Goal: Use online tool/utility: Utilize a website feature to perform a specific function

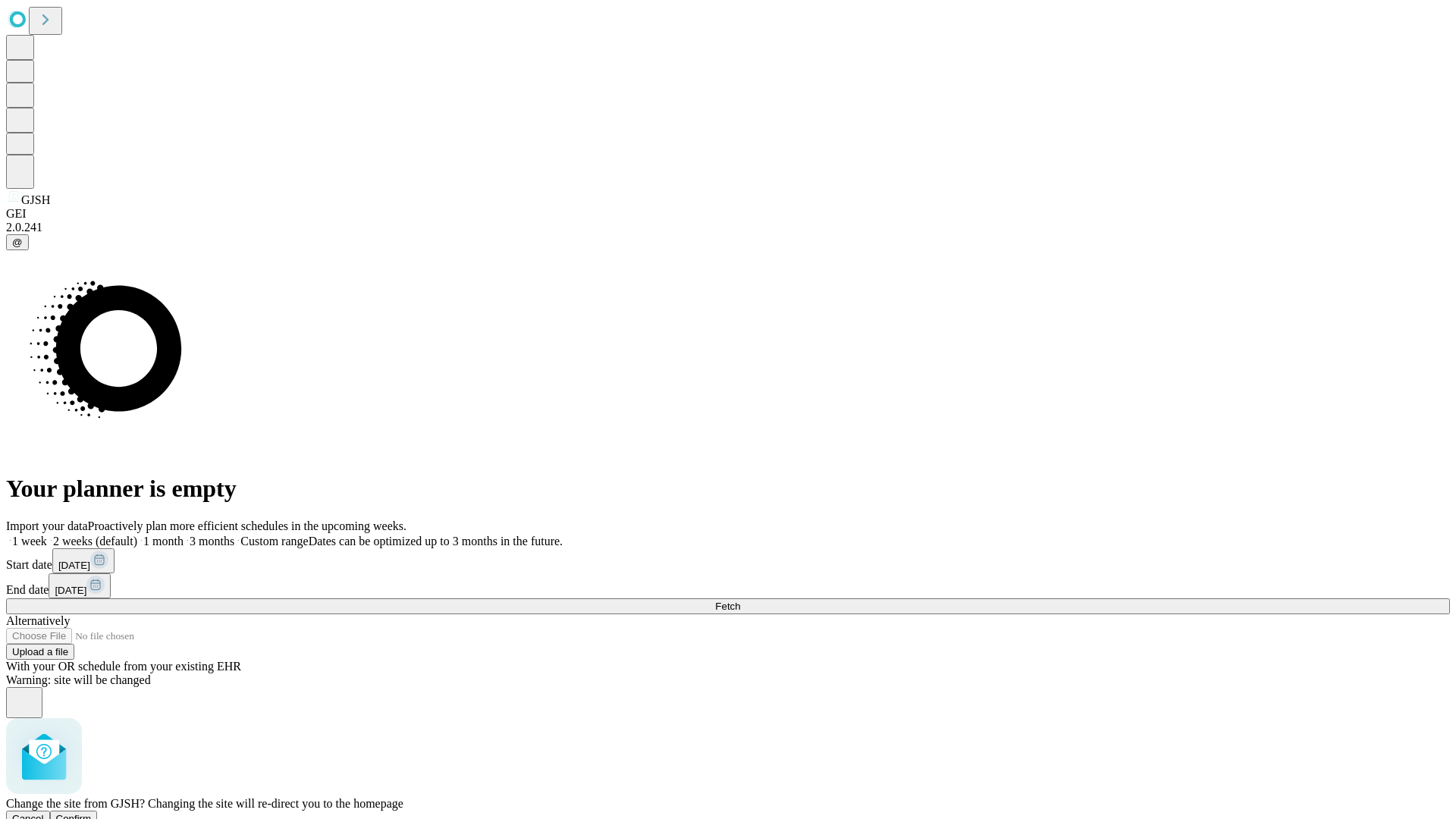
click at [92, 813] on span "Confirm" at bounding box center [74, 819] width 35 height 11
click at [47, 535] on label "1 week" at bounding box center [27, 541] width 41 height 13
click at [740, 601] on span "Fetch" at bounding box center [727, 606] width 25 height 11
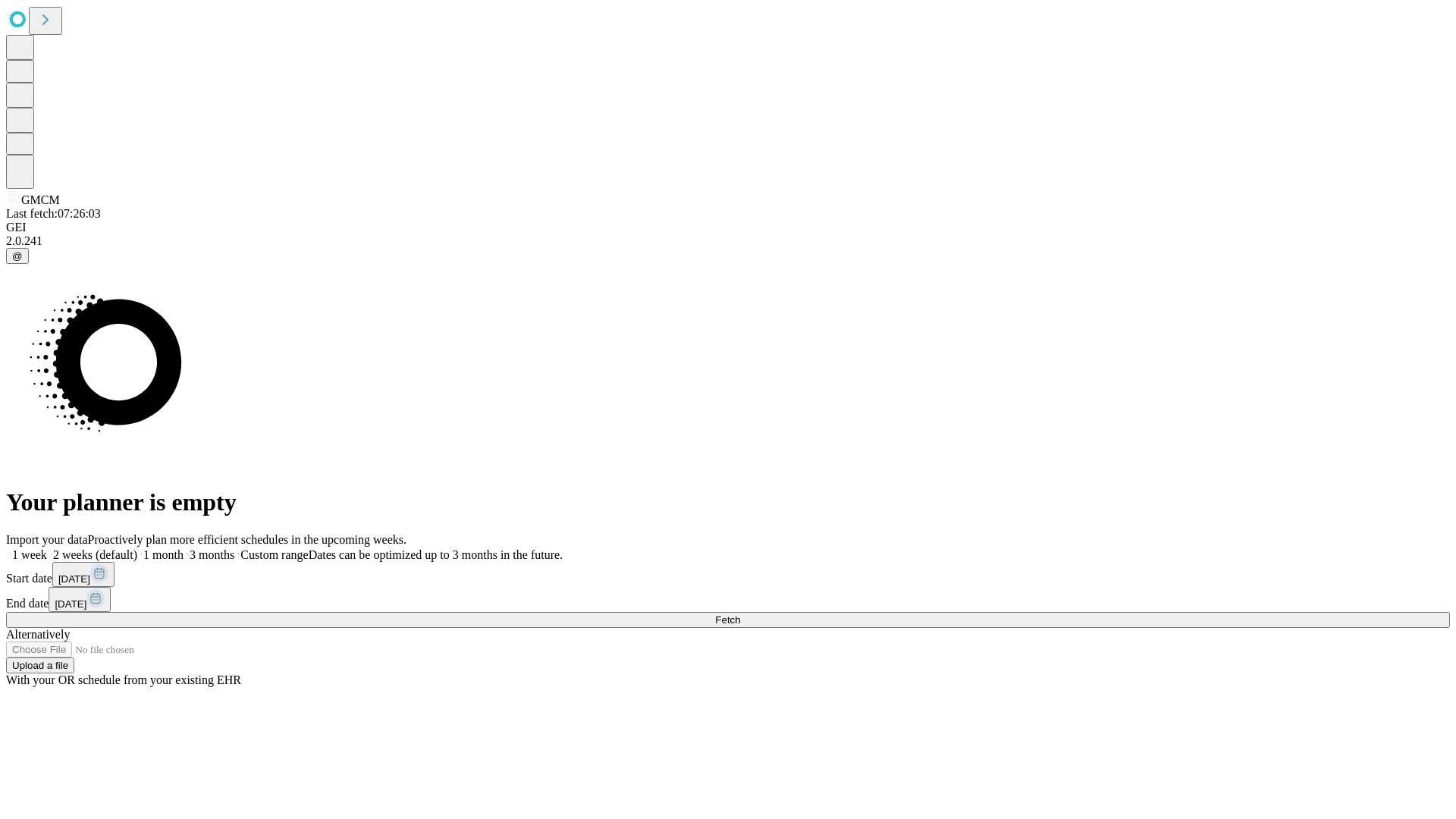
click at [740, 614] on span "Fetch" at bounding box center [727, 620] width 25 height 11
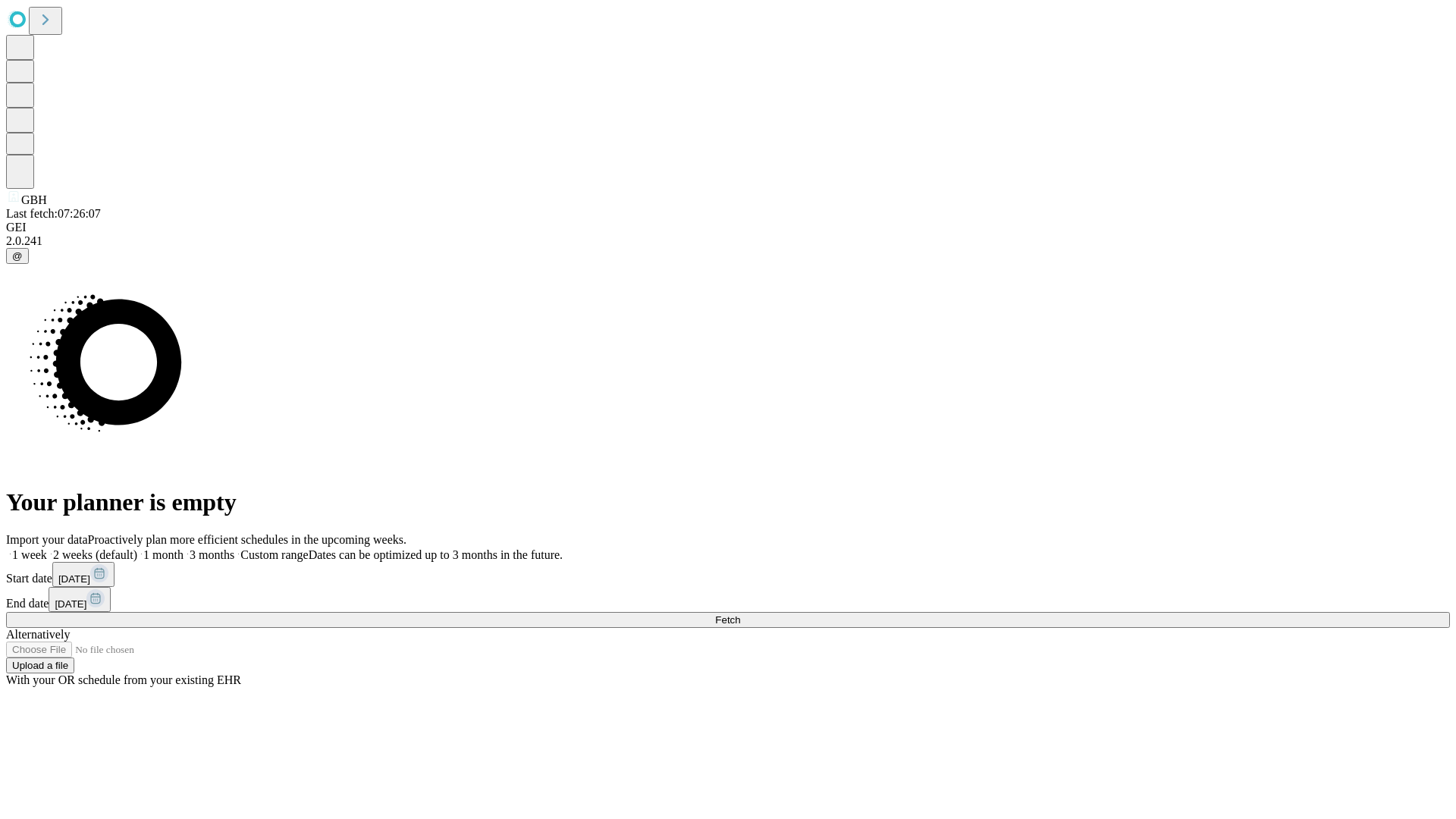
click at [740, 614] on span "Fetch" at bounding box center [727, 620] width 25 height 11
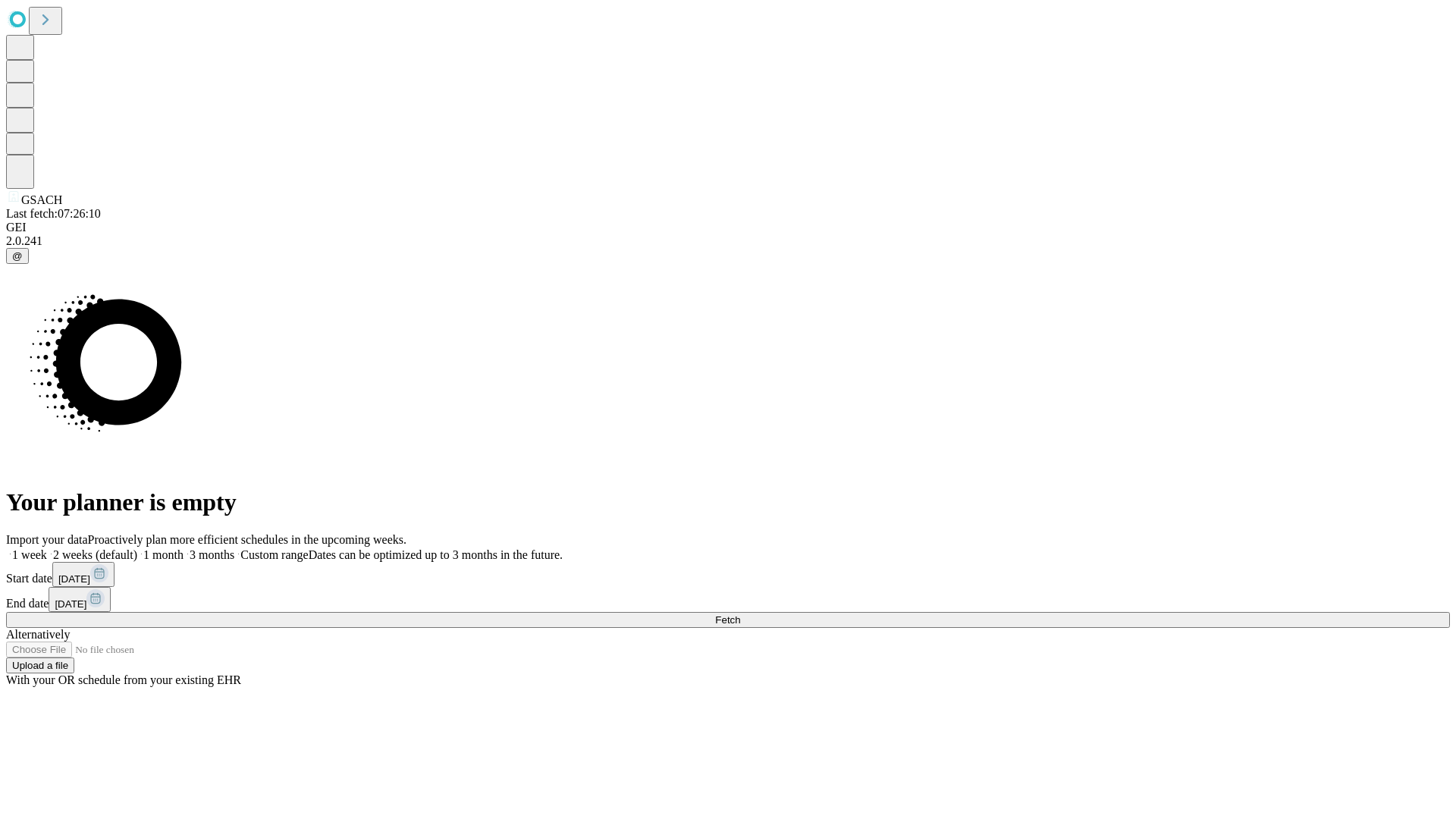
click at [47, 548] on label "1 week" at bounding box center [27, 555] width 41 height 13
click at [740, 614] on span "Fetch" at bounding box center [727, 620] width 25 height 11
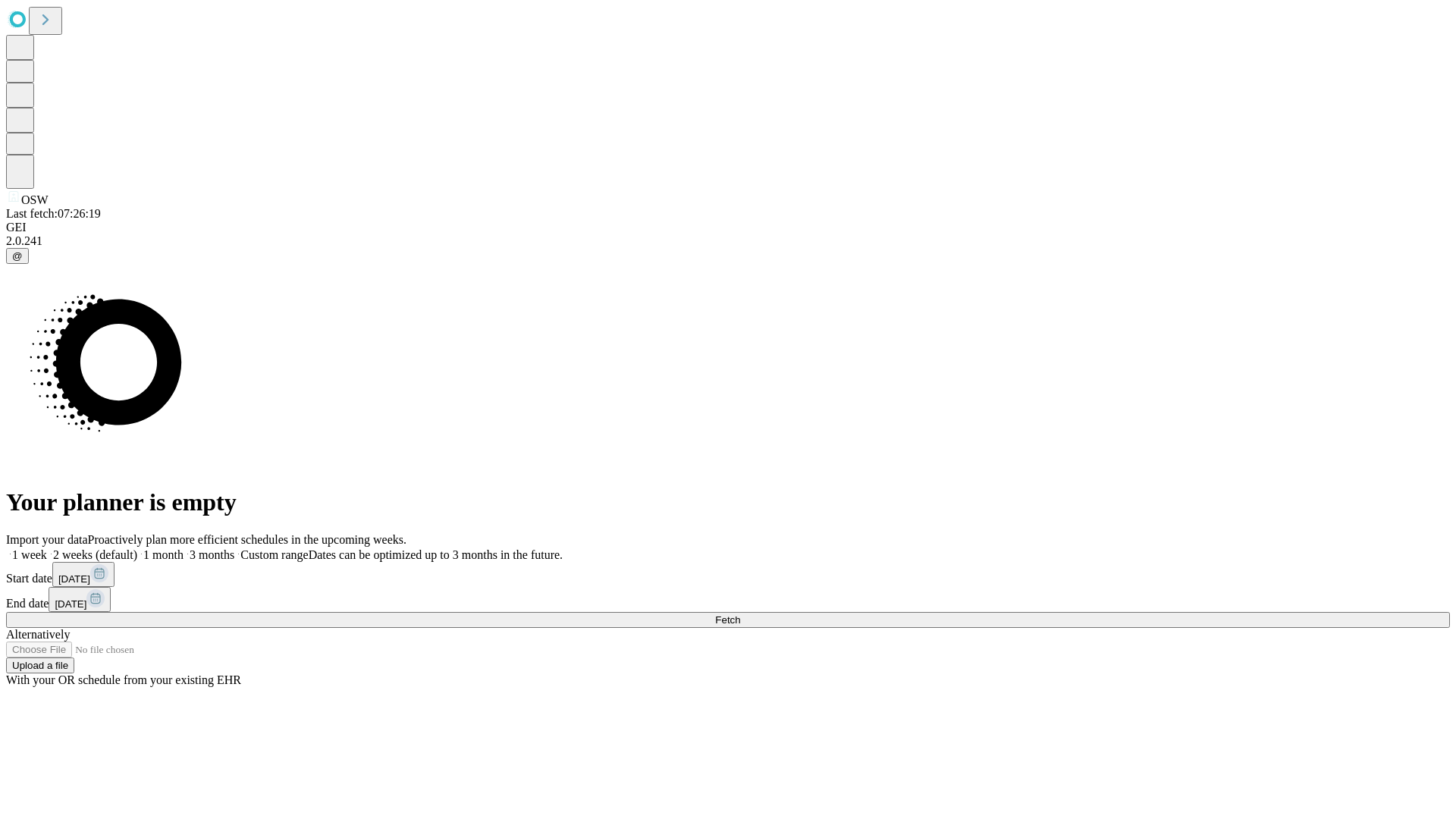
click at [740, 614] on span "Fetch" at bounding box center [727, 620] width 25 height 11
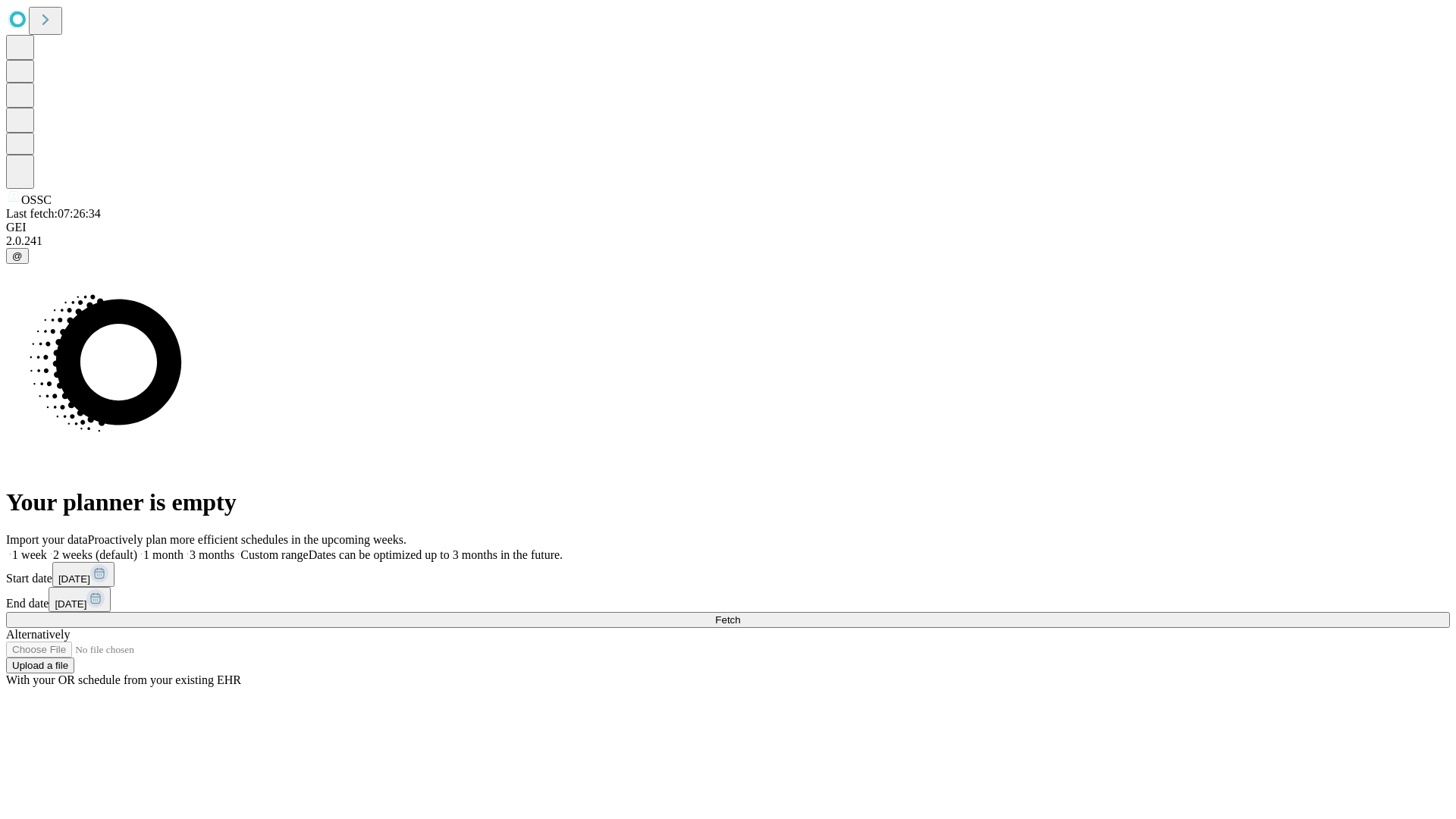
click at [47, 548] on label "1 week" at bounding box center [27, 555] width 41 height 13
click at [740, 614] on span "Fetch" at bounding box center [727, 620] width 25 height 11
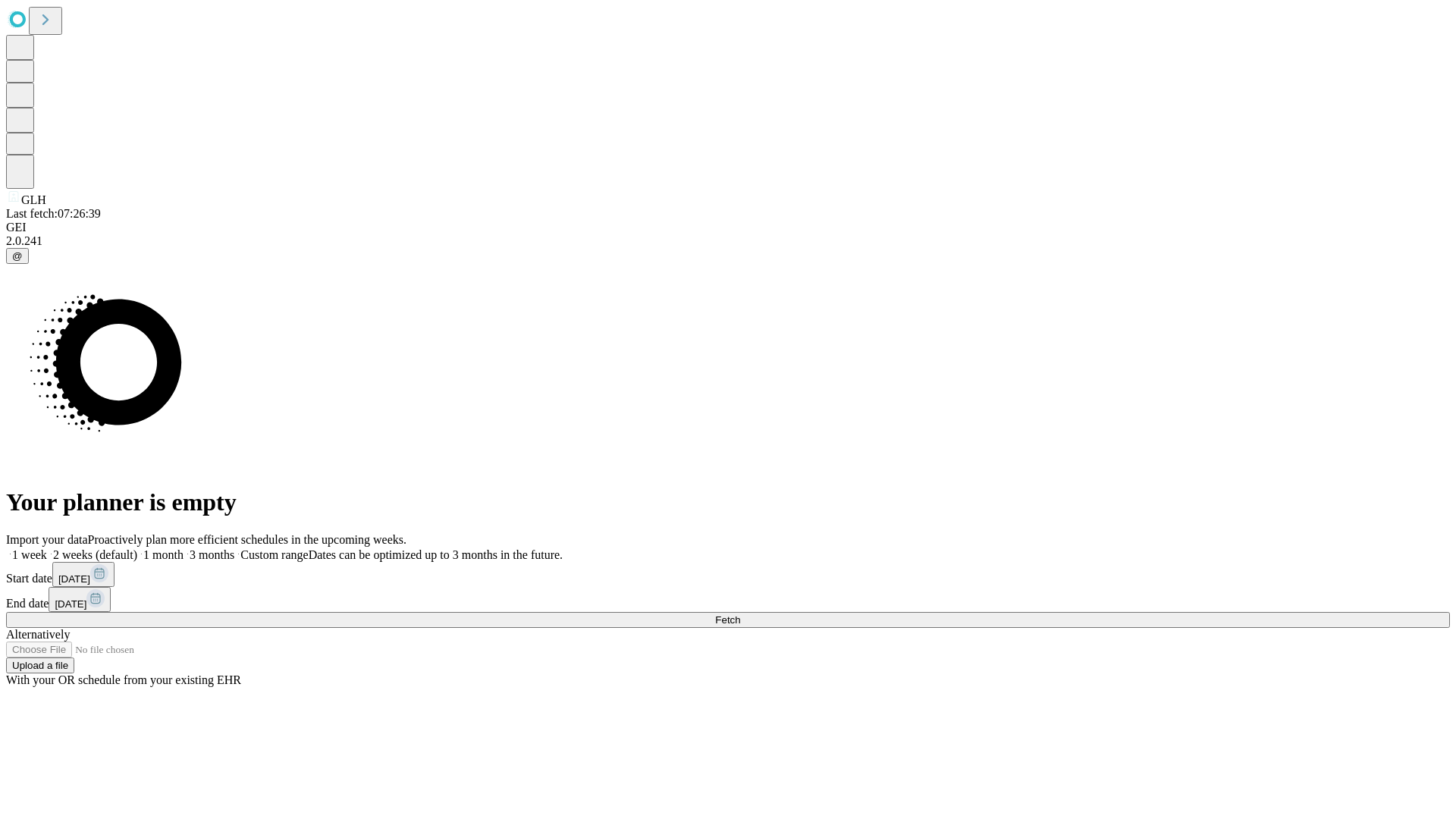
click at [47, 548] on label "1 week" at bounding box center [27, 555] width 41 height 13
click at [740, 614] on span "Fetch" at bounding box center [727, 620] width 25 height 11
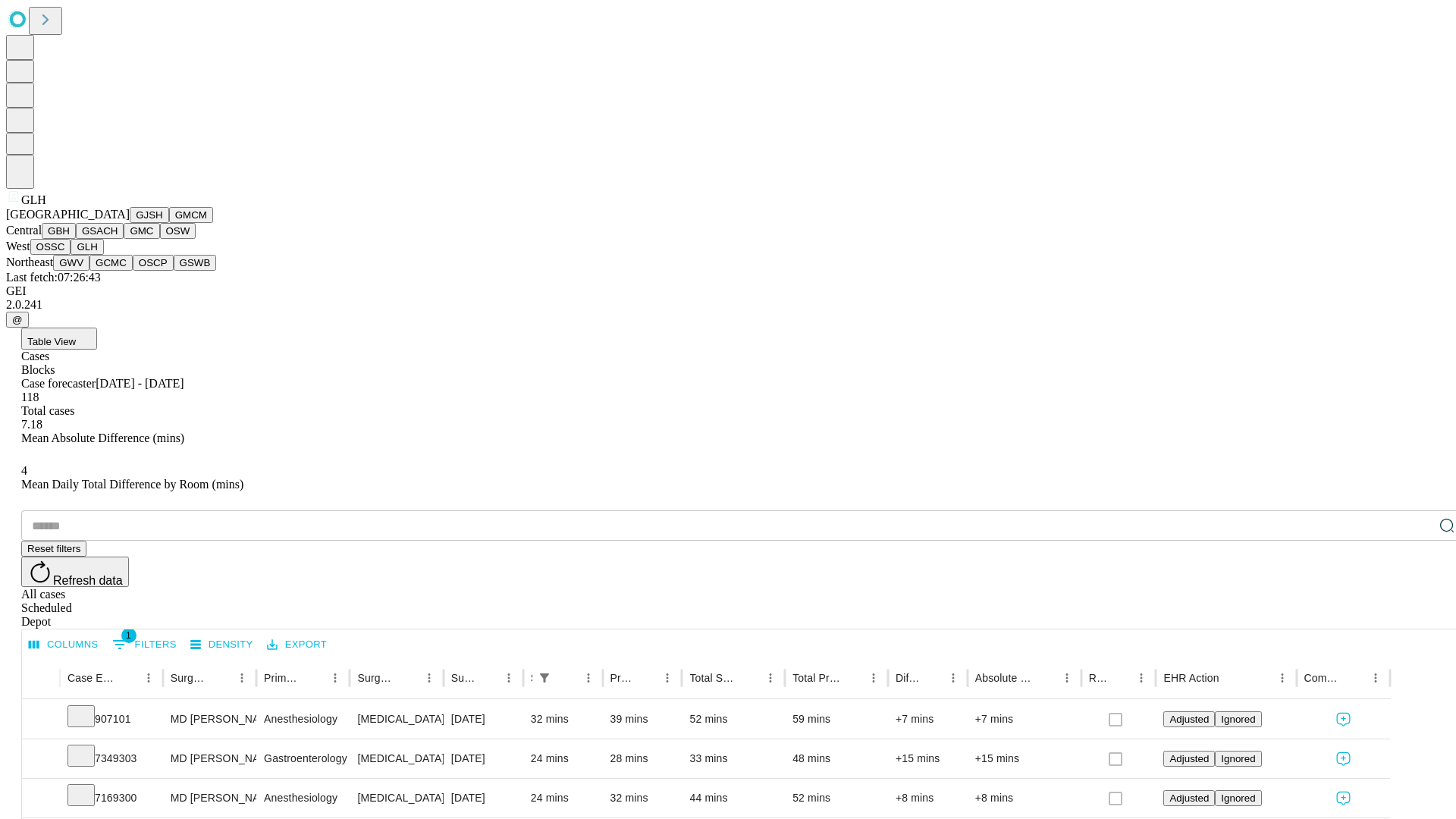
click at [89, 271] on button "GWV" at bounding box center [71, 263] width 36 height 16
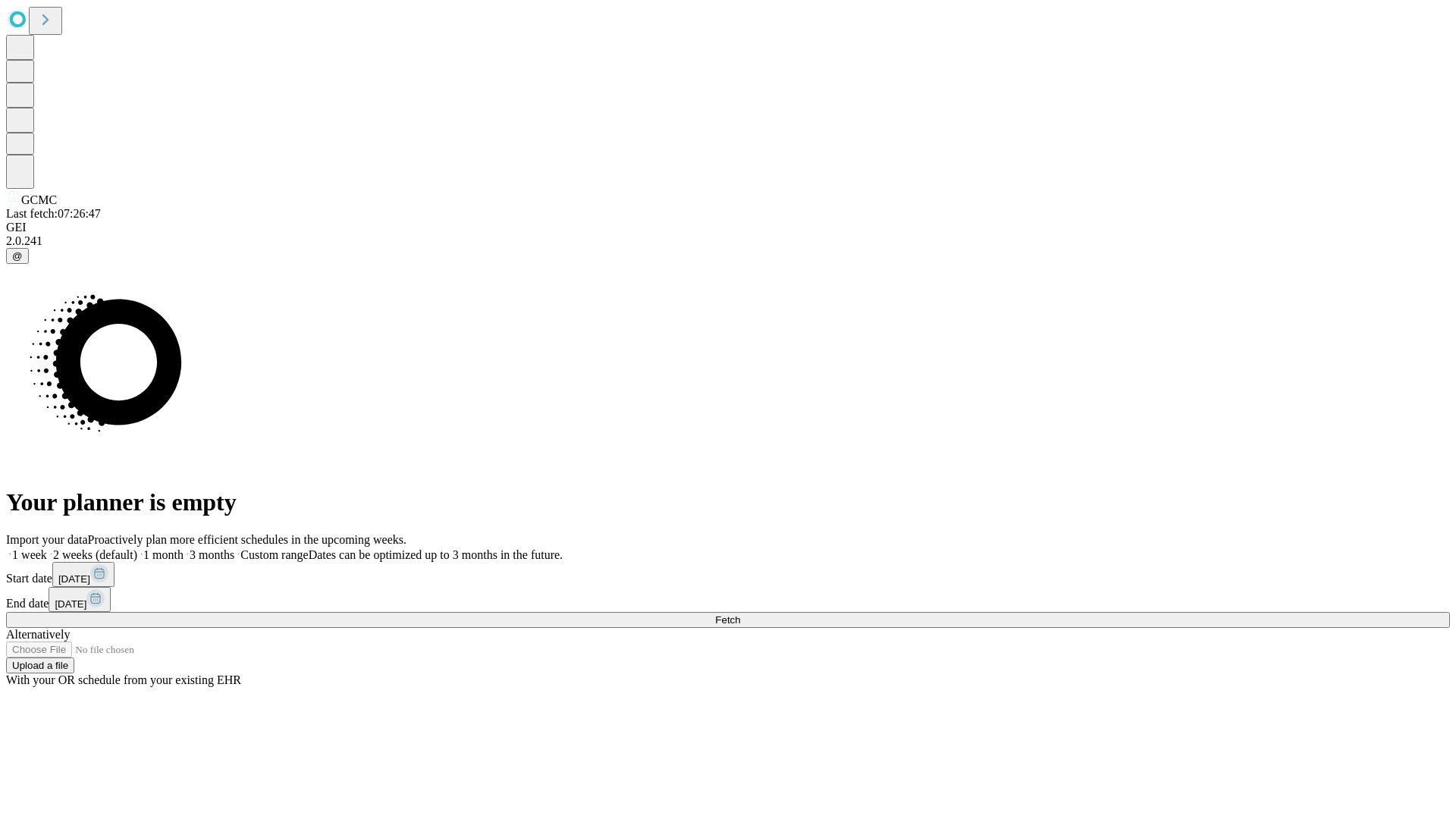
click at [47, 548] on label "1 week" at bounding box center [27, 555] width 41 height 13
click at [740, 614] on span "Fetch" at bounding box center [727, 620] width 25 height 11
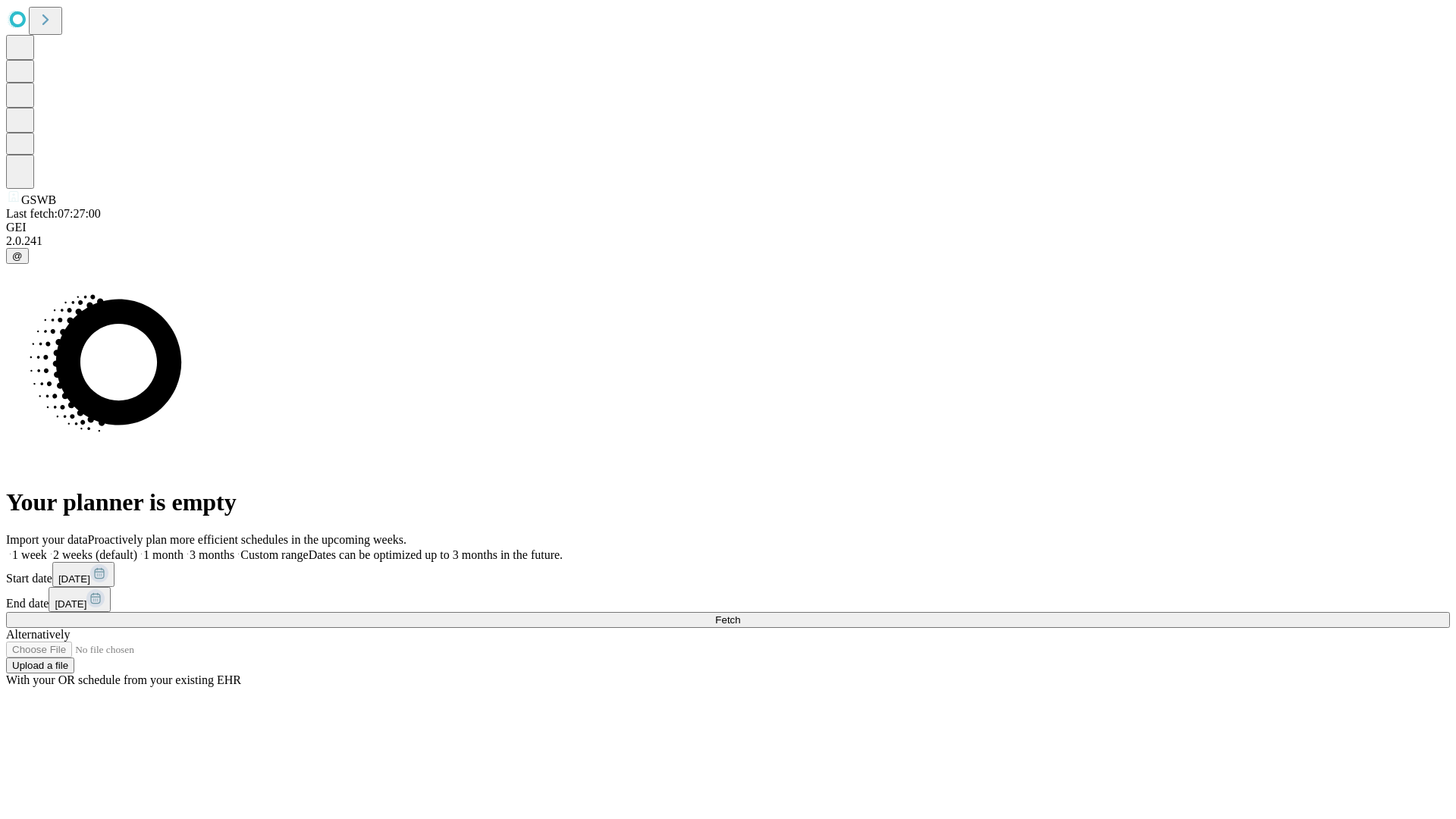
click at [47, 548] on label "1 week" at bounding box center [27, 555] width 41 height 13
click at [740, 614] on span "Fetch" at bounding box center [727, 620] width 25 height 11
